Goal: Navigation & Orientation: Find specific page/section

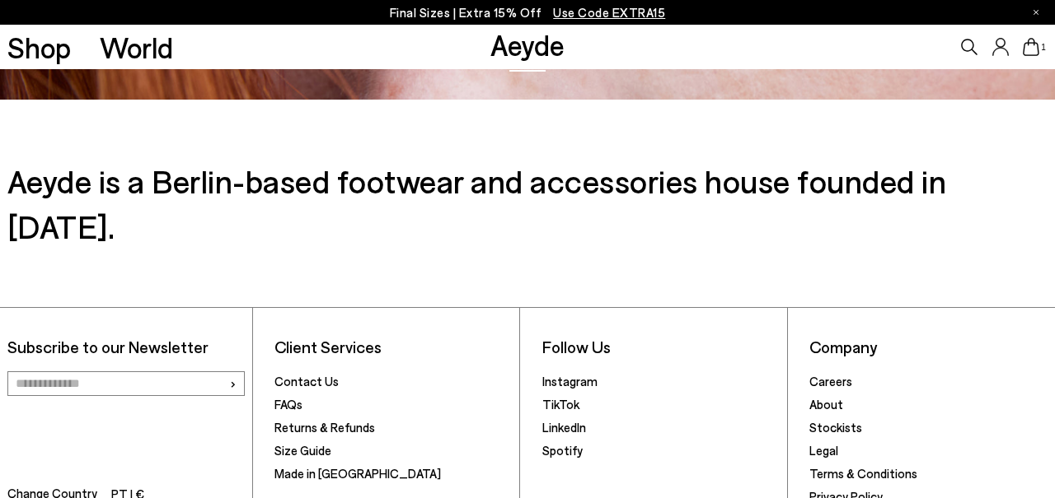
scroll to position [2343, 0]
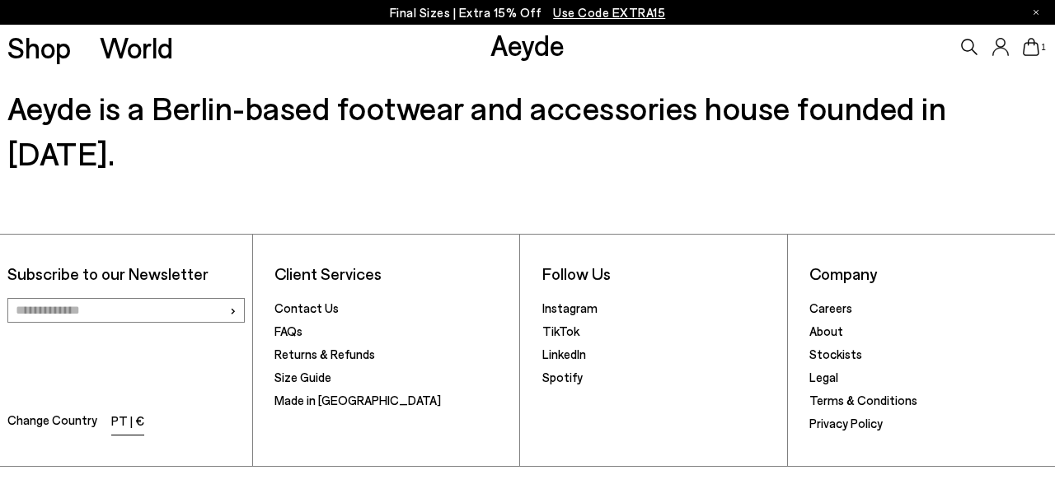
click at [126, 411] on li "PT | €" at bounding box center [127, 422] width 33 height 23
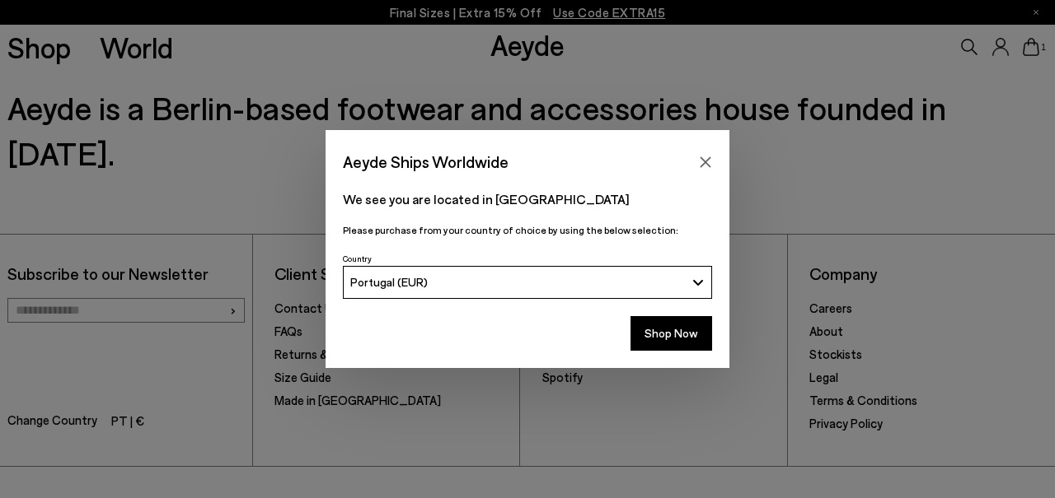
click at [448, 278] on div "Portugal (EUR)" at bounding box center [517, 282] width 335 height 14
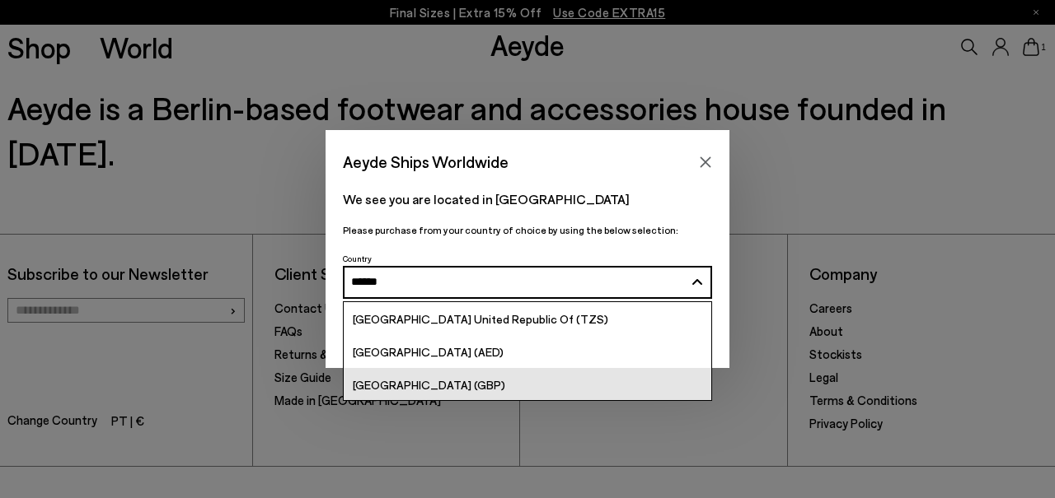
type input "******"
click at [466, 394] on link "[GEOGRAPHIC_DATA] (GBP)" at bounding box center [527, 384] width 367 height 33
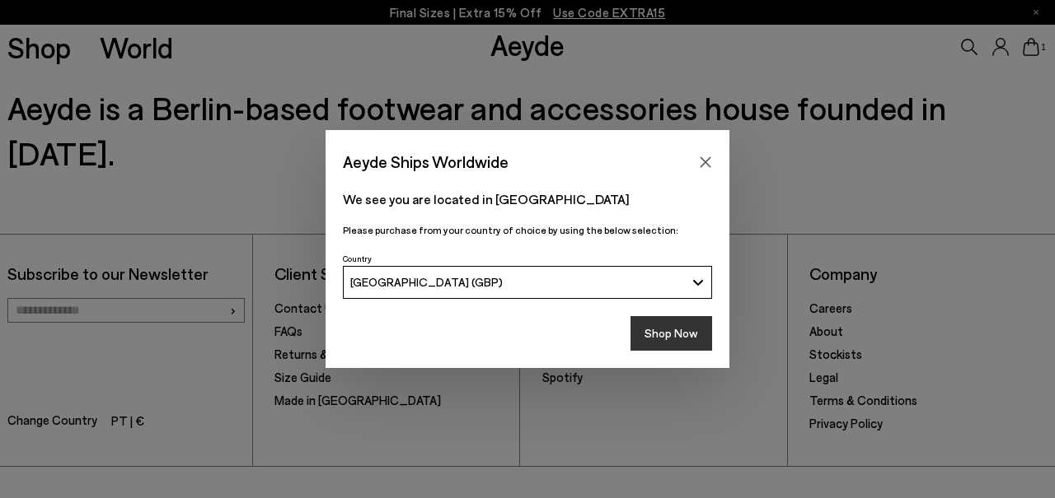
click at [668, 333] on button "Shop Now" at bounding box center [671, 333] width 82 height 35
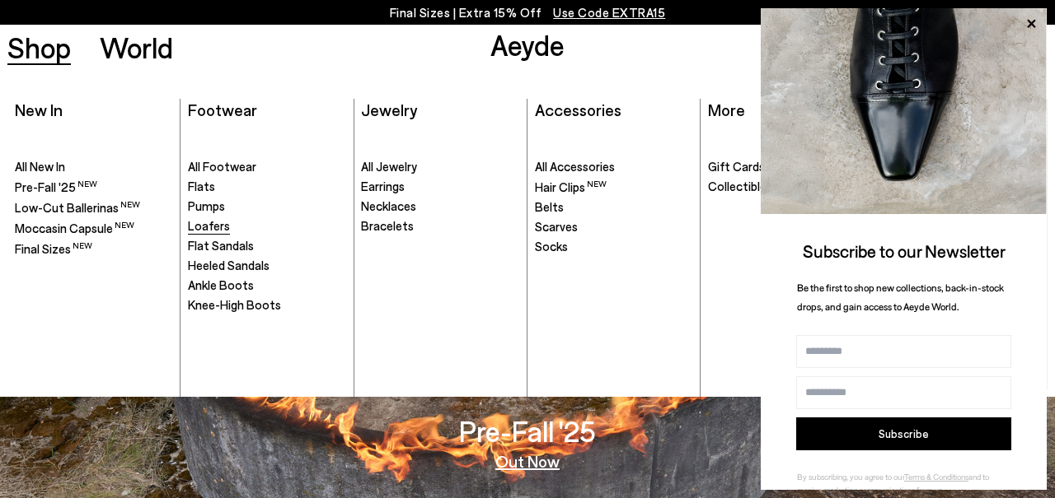
click at [215, 232] on span "Loafers" at bounding box center [209, 225] width 42 height 15
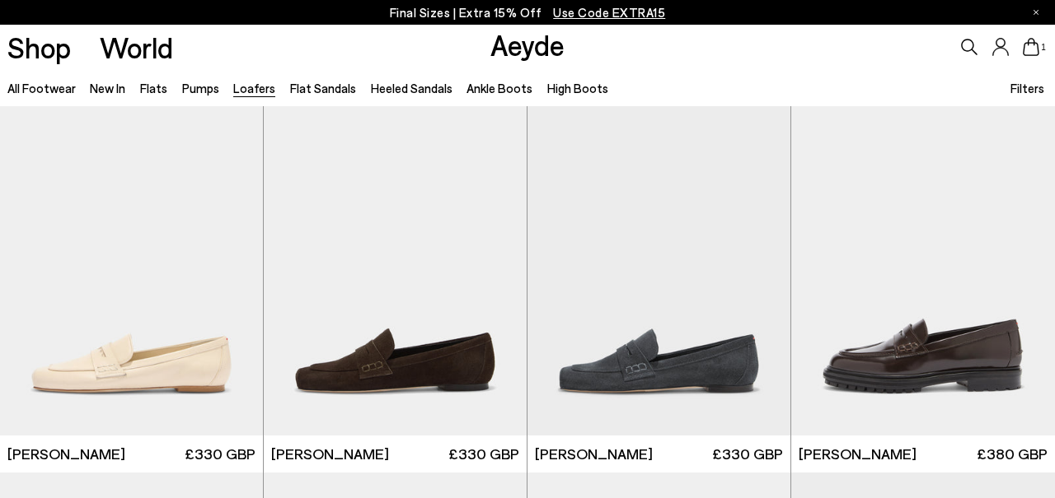
scroll to position [791, 0]
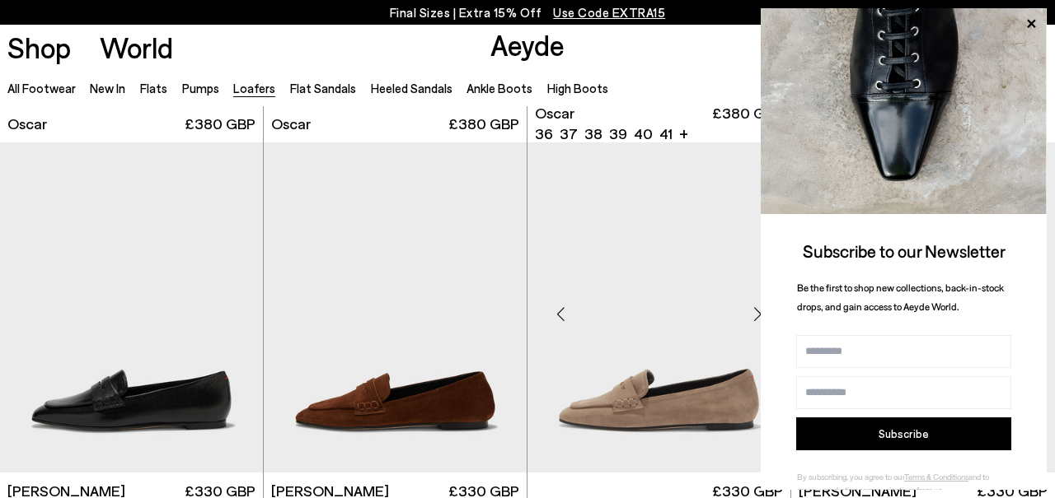
scroll to position [2558, 0]
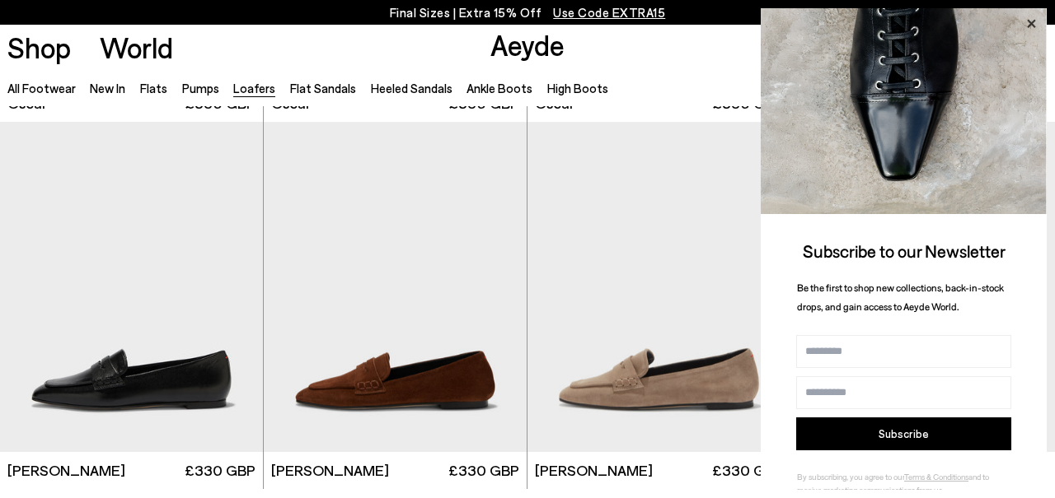
click at [1032, 22] on icon at bounding box center [1031, 24] width 8 height 8
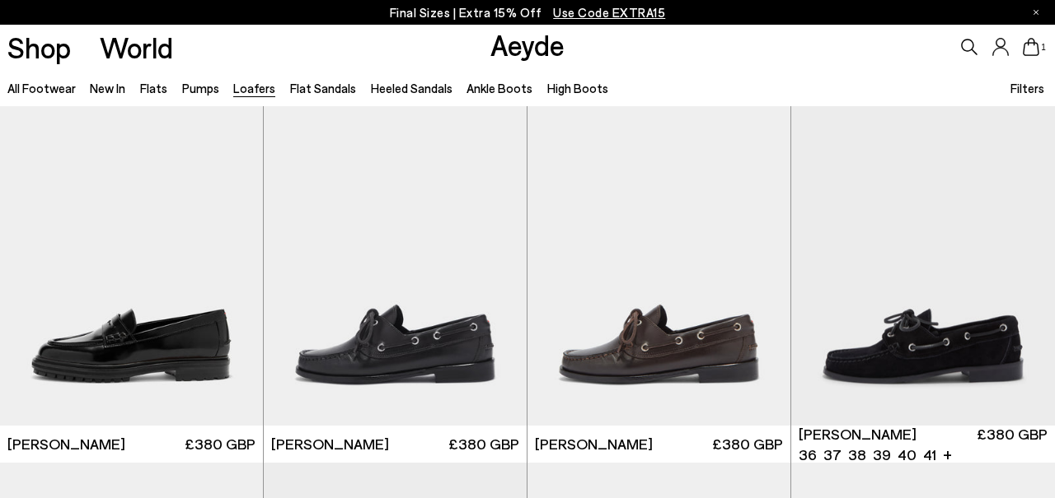
scroll to position [1198, 0]
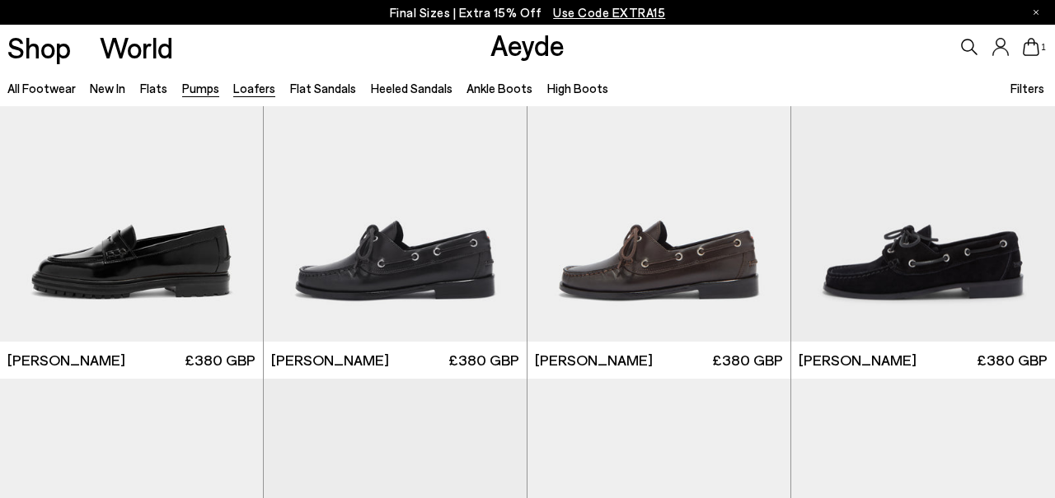
click at [198, 93] on link "Pumps" at bounding box center [200, 88] width 37 height 15
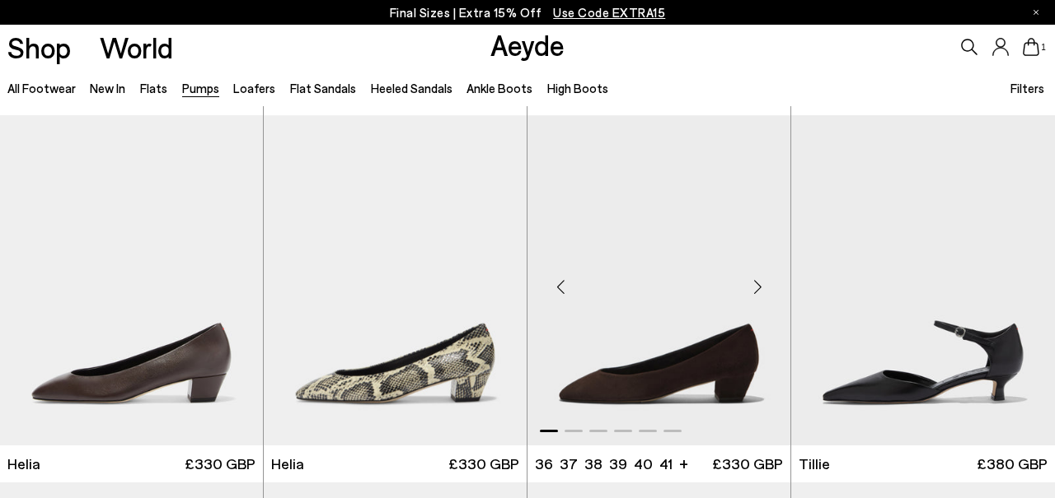
scroll to position [789, 0]
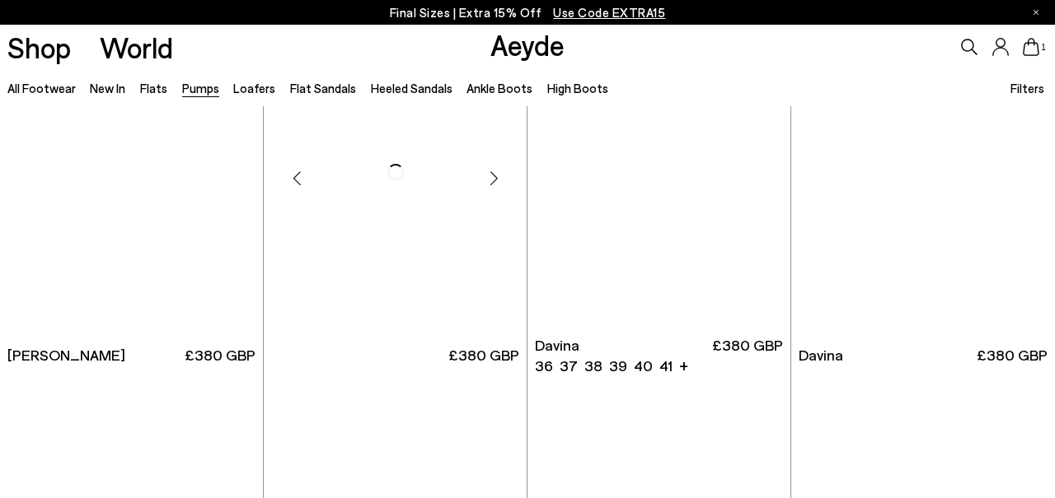
scroll to position [2672, 0]
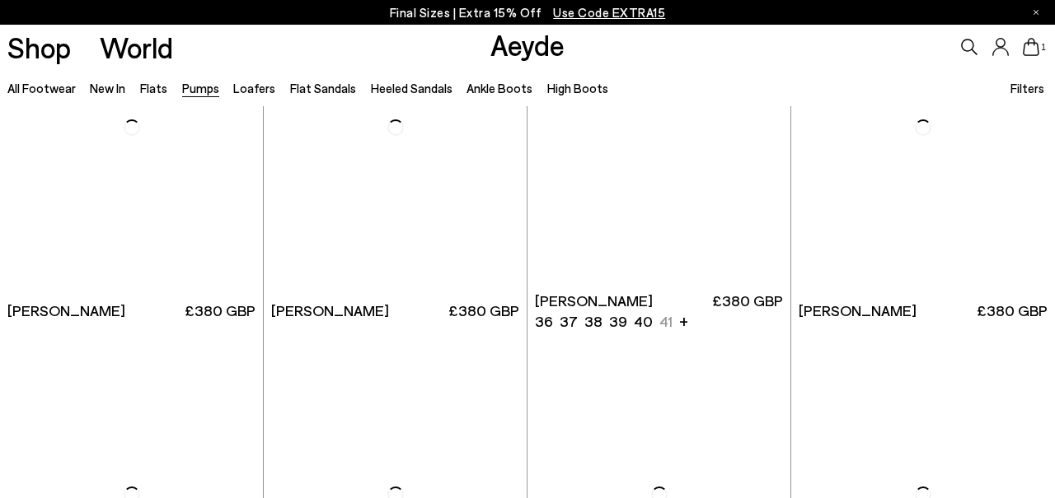
scroll to position [4574, 0]
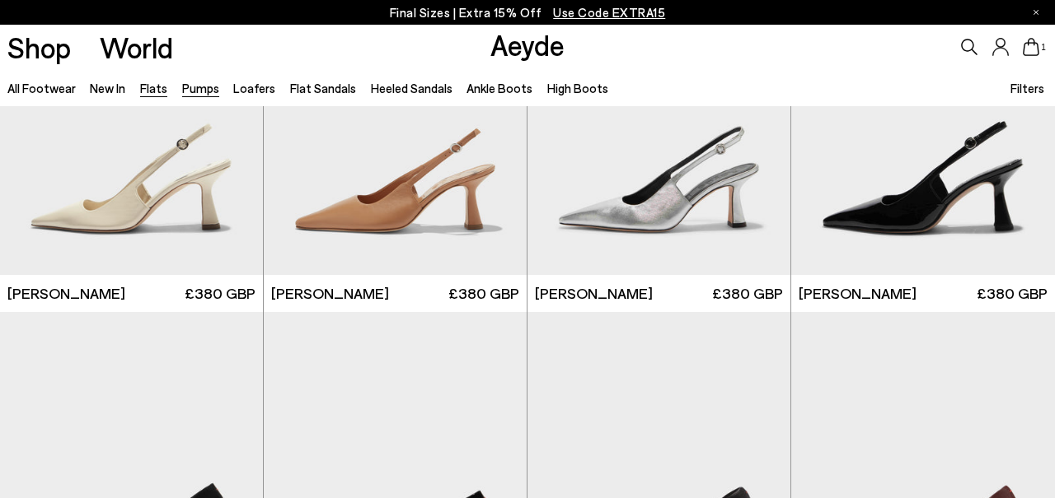
click at [146, 91] on link "Flats" at bounding box center [153, 88] width 27 height 15
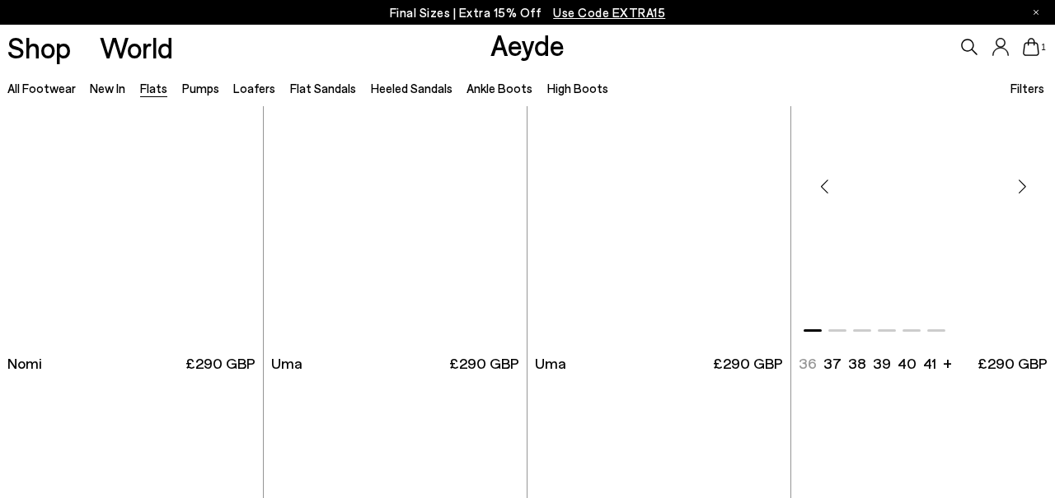
scroll to position [913, 0]
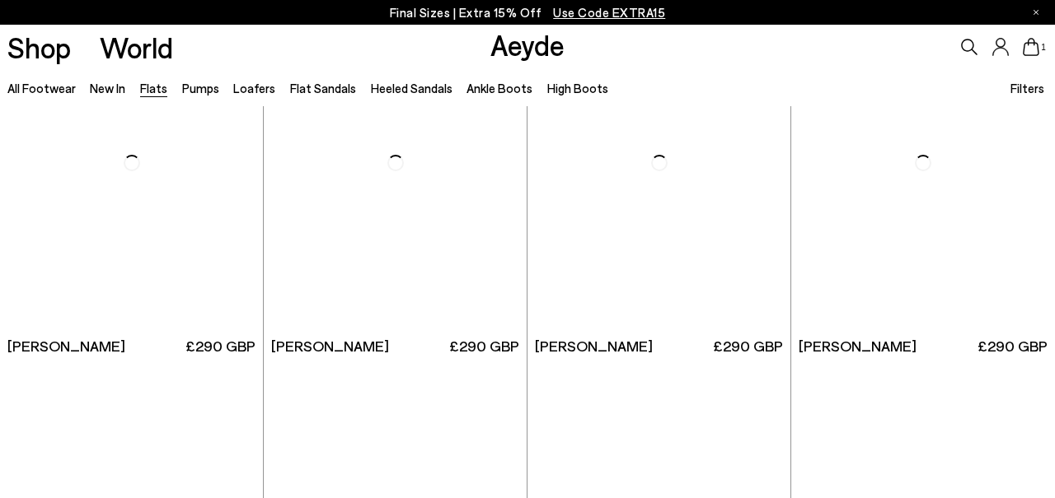
scroll to position [6727, 0]
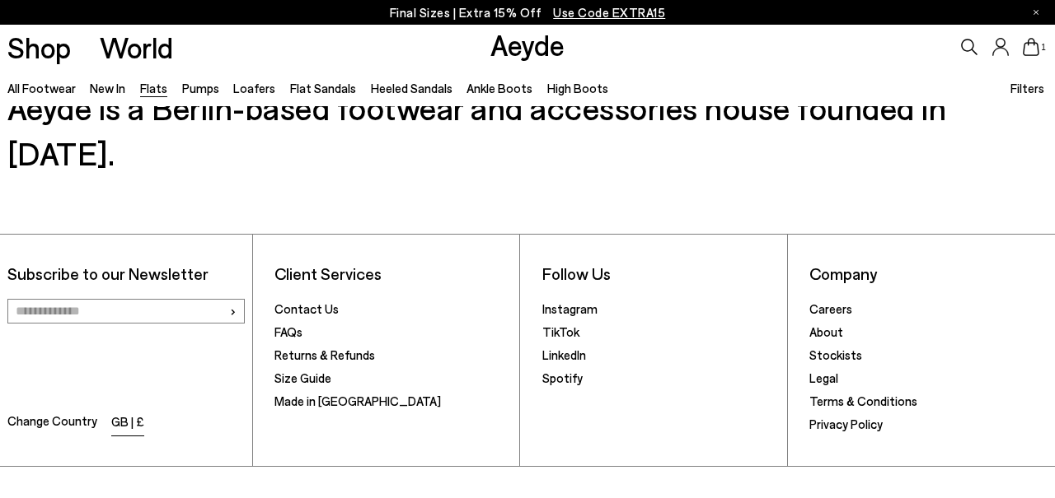
click at [138, 412] on li "GB | £" at bounding box center [127, 423] width 33 height 23
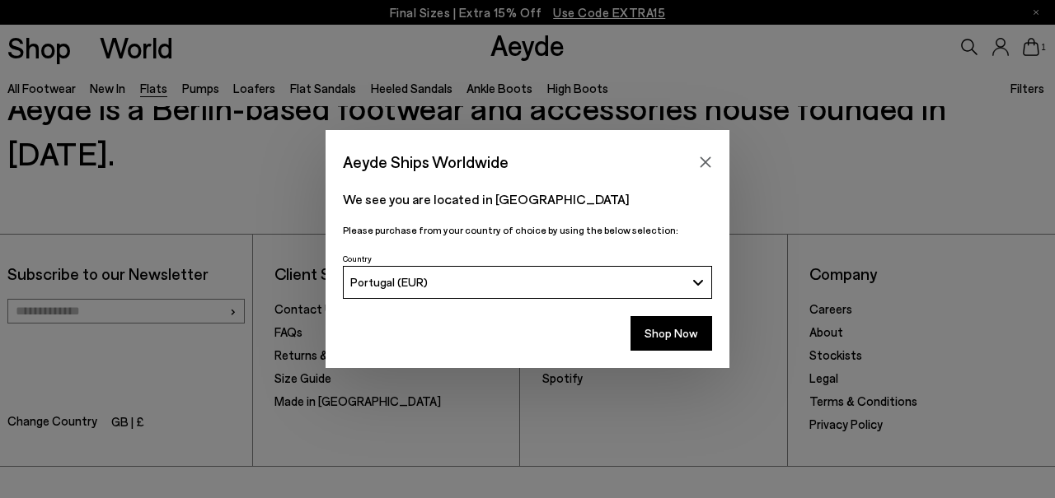
click at [387, 276] on span "Portugal (EUR)" at bounding box center [388, 282] width 77 height 14
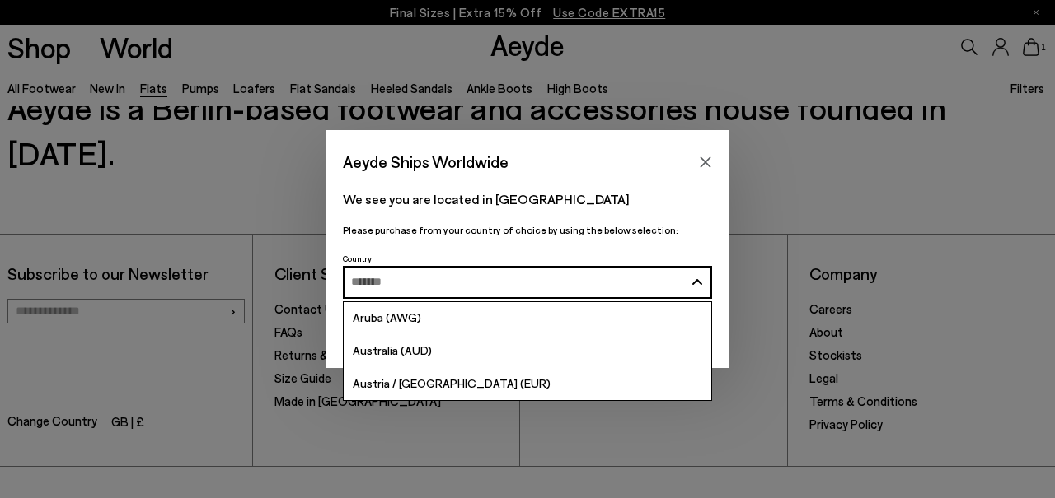
scroll to position [304, 0]
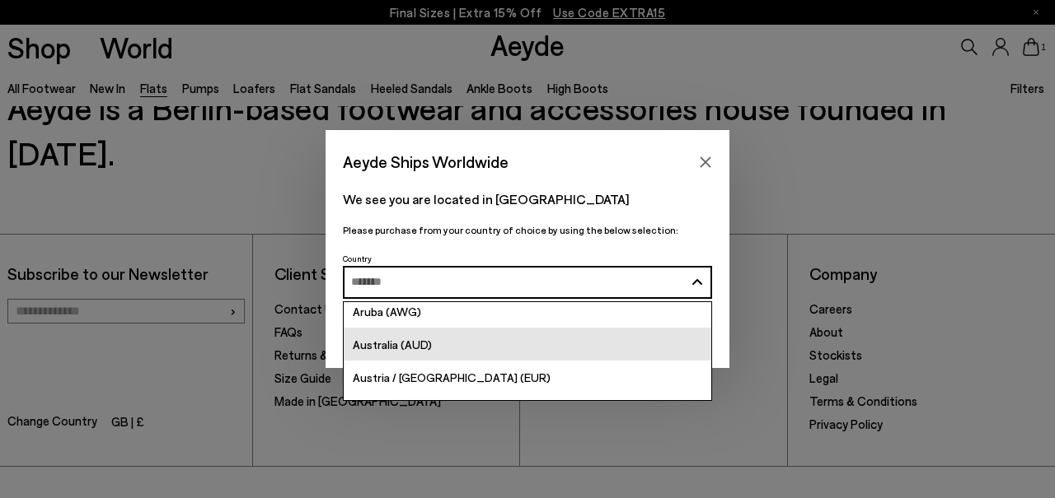
click at [407, 349] on span "Australia (AUD)" at bounding box center [392, 345] width 79 height 14
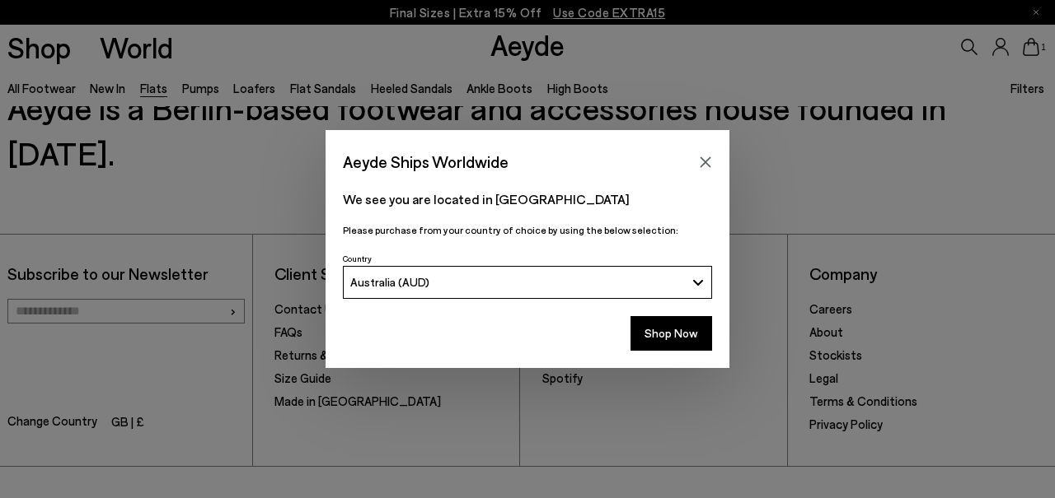
click at [432, 278] on div "Australia (AUD)" at bounding box center [517, 282] width 335 height 14
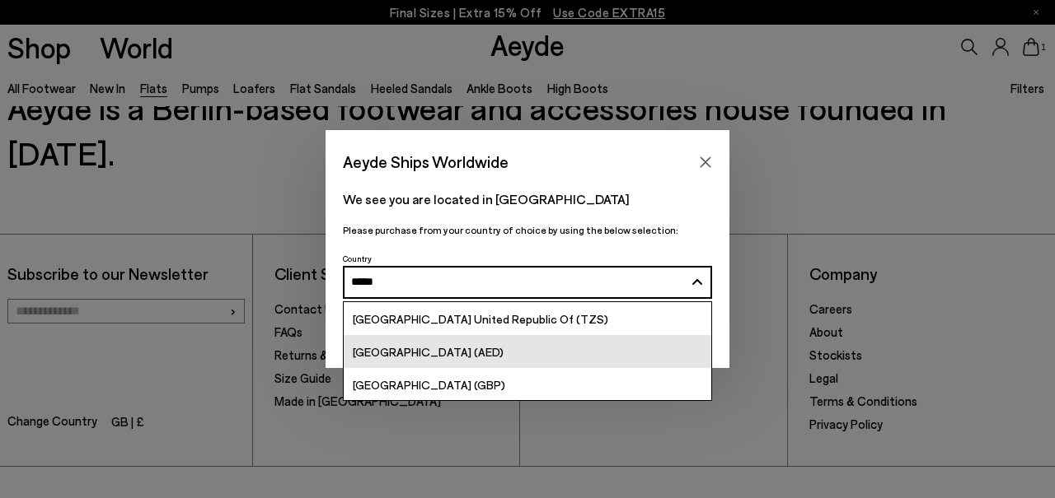
scroll to position [34, 0]
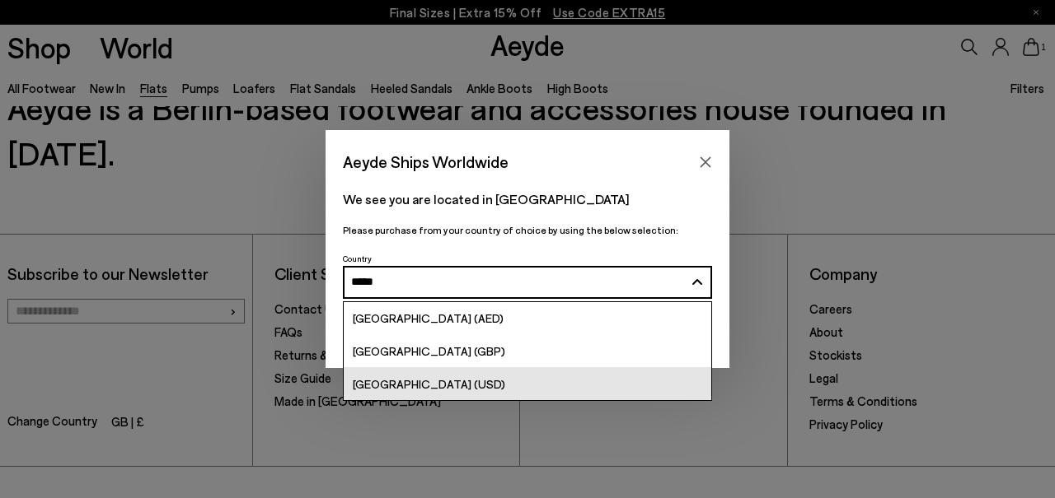
type input "*****"
click at [447, 376] on div "[GEOGRAPHIC_DATA] (USD)" at bounding box center [429, 384] width 152 height 19
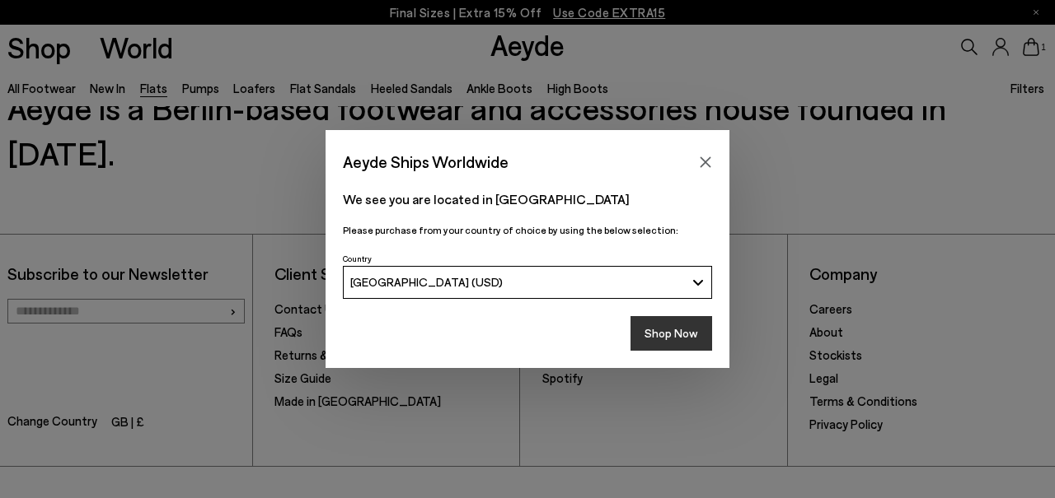
click at [690, 331] on button "Shop Now" at bounding box center [671, 333] width 82 height 35
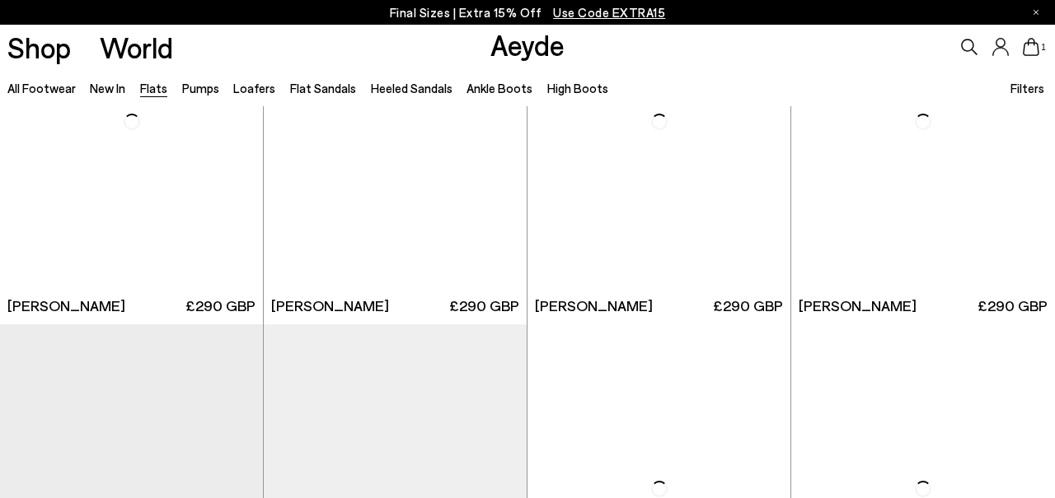
scroll to position [2342, 0]
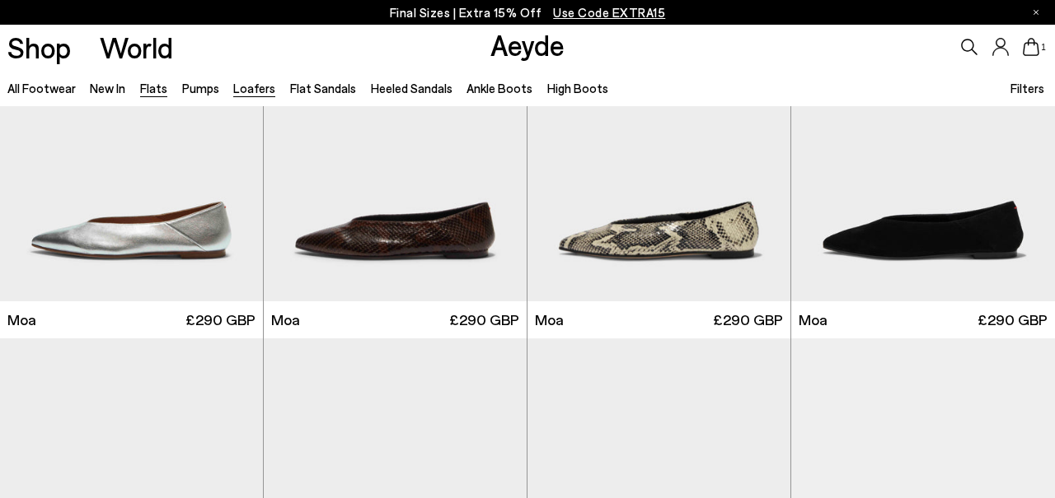
click at [250, 85] on link "Loafers" at bounding box center [254, 88] width 42 height 15
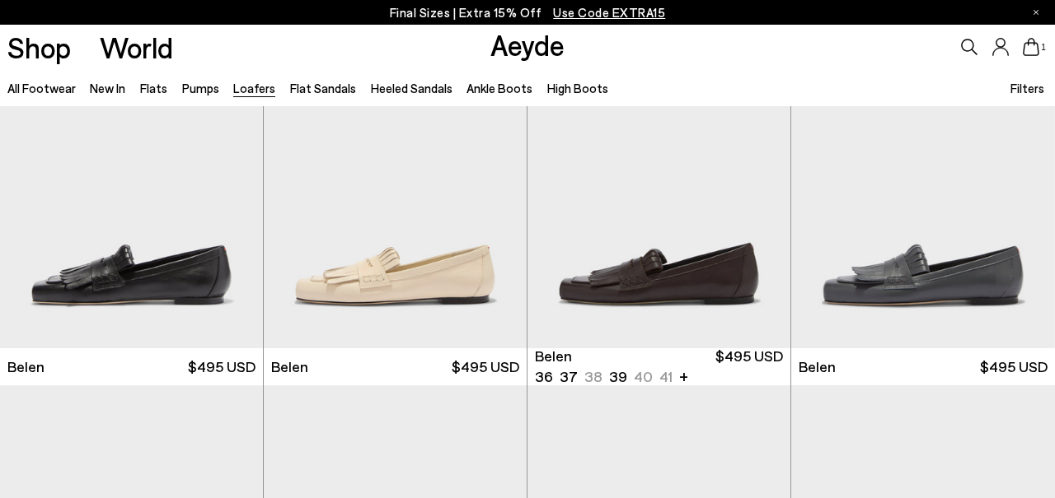
scroll to position [76, 0]
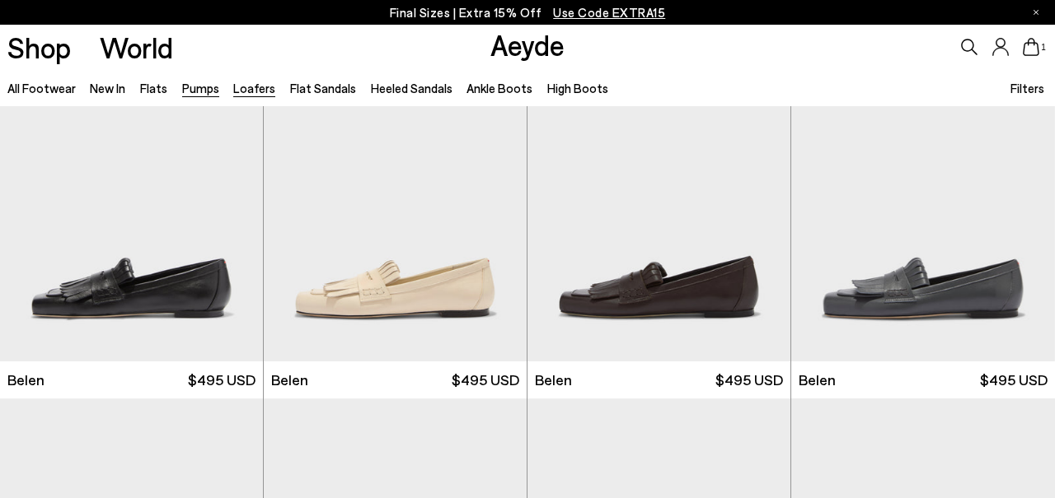
click at [189, 91] on link "Pumps" at bounding box center [200, 88] width 37 height 15
